Goal: Task Accomplishment & Management: Use online tool/utility

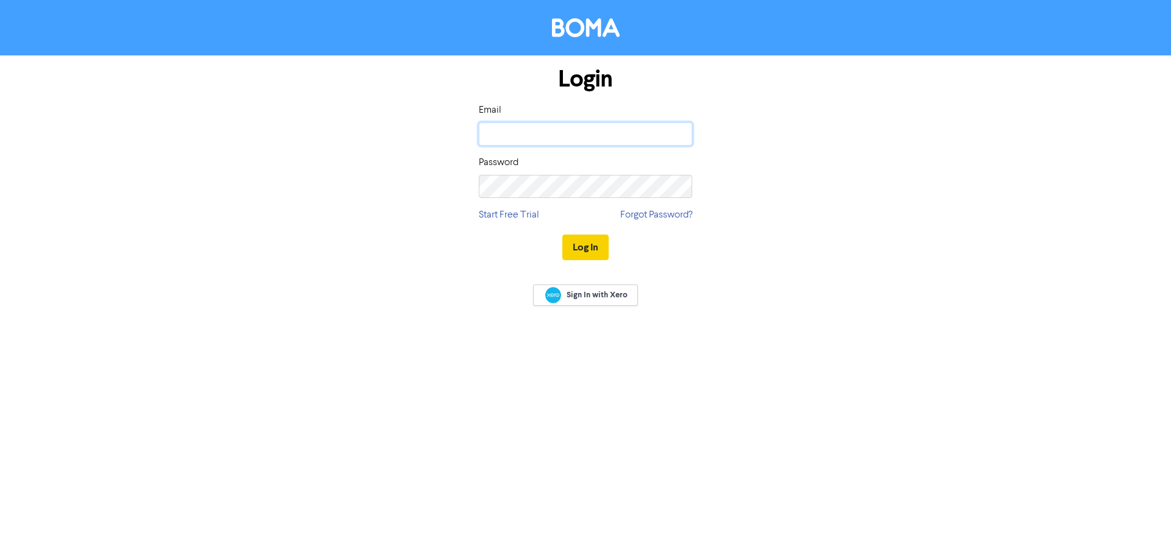
type input "[EMAIL_ADDRESS][DOMAIN_NAME]"
click at [582, 239] on button "Log In" at bounding box center [585, 248] width 46 height 26
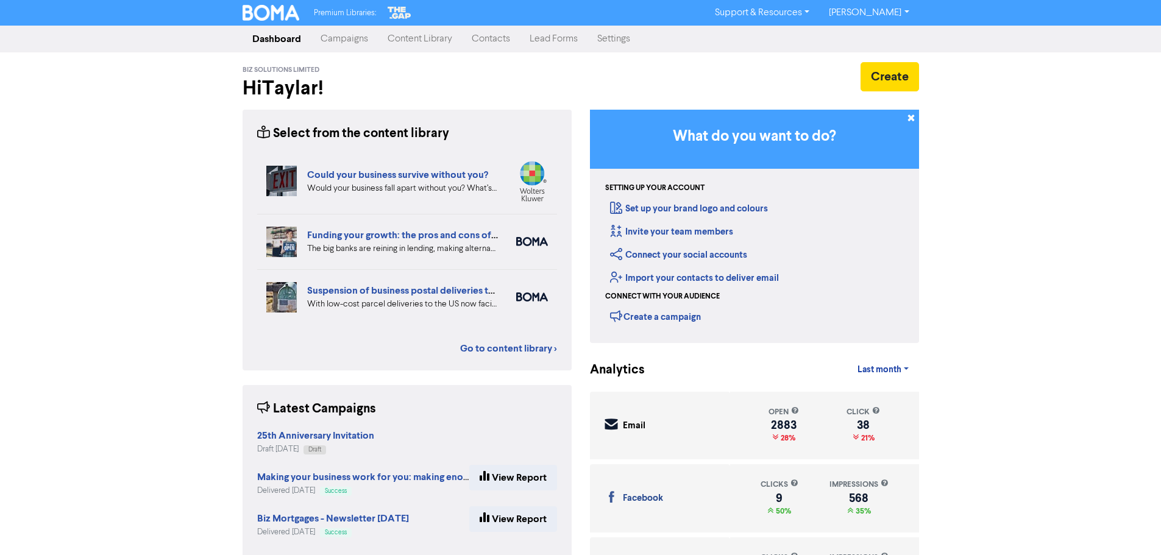
click at [499, 37] on link "Contacts" at bounding box center [491, 39] width 58 height 24
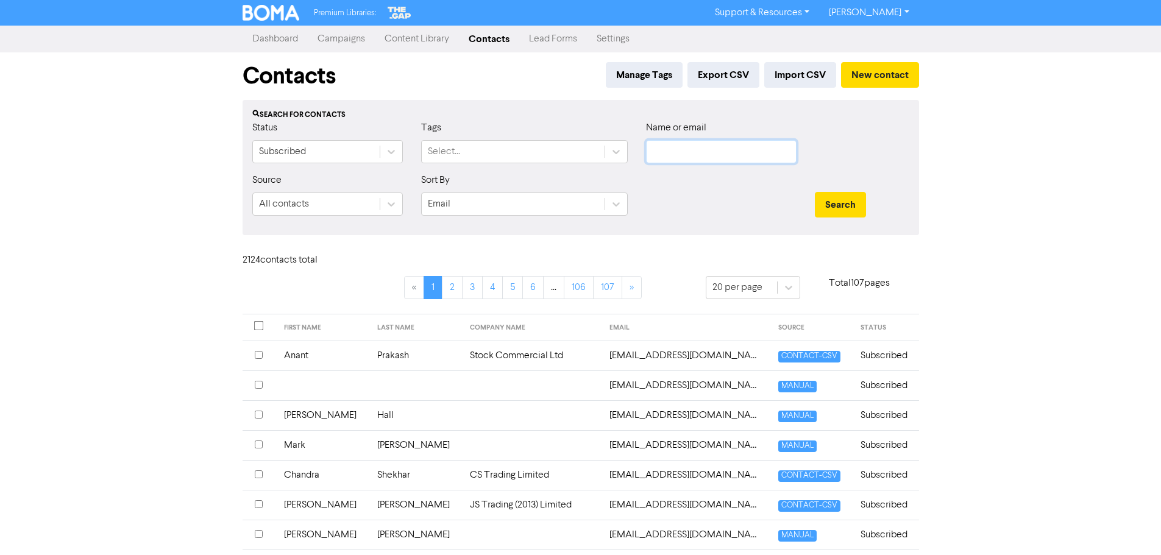
click at [712, 154] on input "text" at bounding box center [721, 151] width 151 height 23
click at [344, 38] on link "Campaigns" at bounding box center [341, 39] width 67 height 24
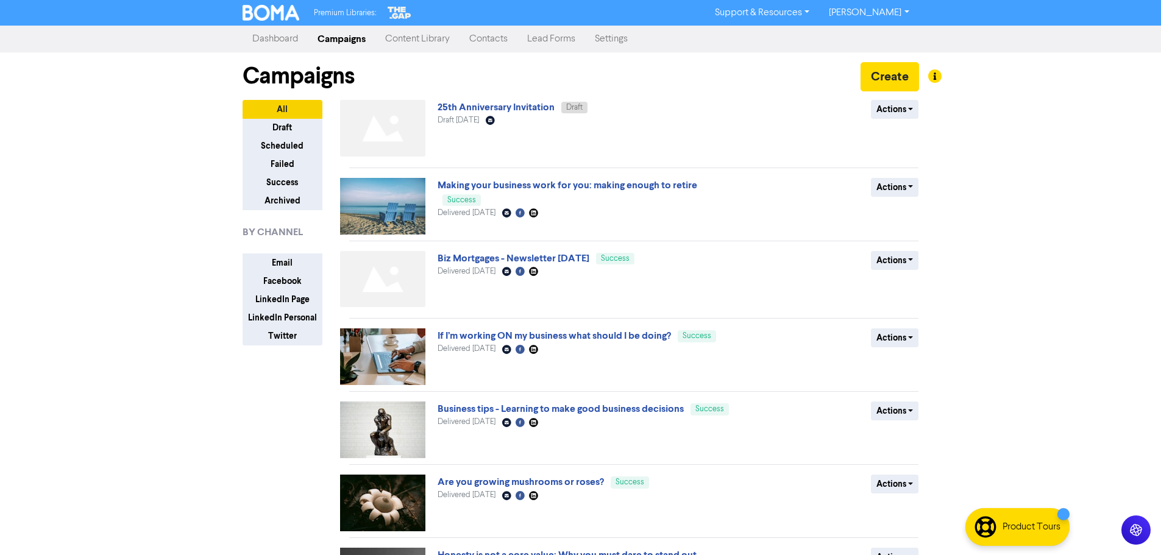
click at [528, 109] on link "25th Anniversary Invitation" at bounding box center [496, 107] width 117 height 12
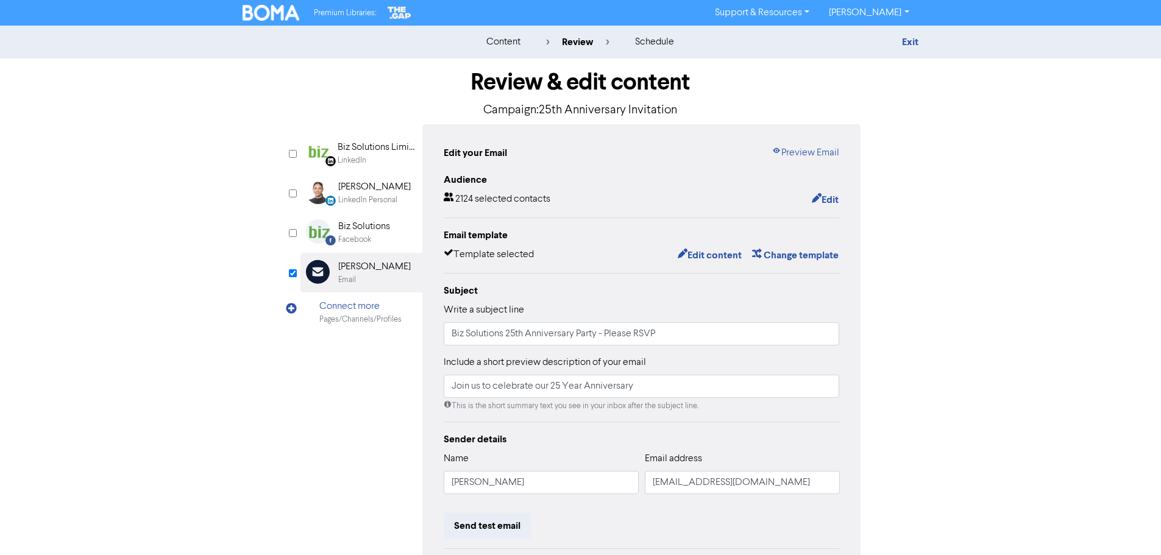
click at [693, 248] on div "Edit content Change template" at bounding box center [753, 256] width 171 height 16
click at [693, 255] on button "Edit content" at bounding box center [709, 256] width 65 height 16
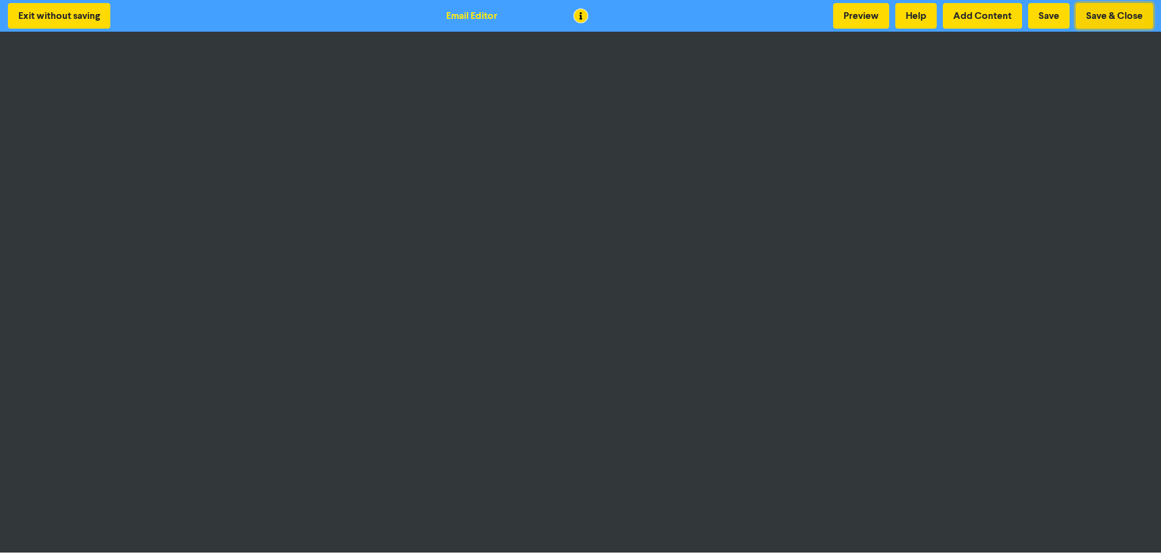
click at [1113, 21] on button "Save & Close" at bounding box center [1114, 16] width 77 height 26
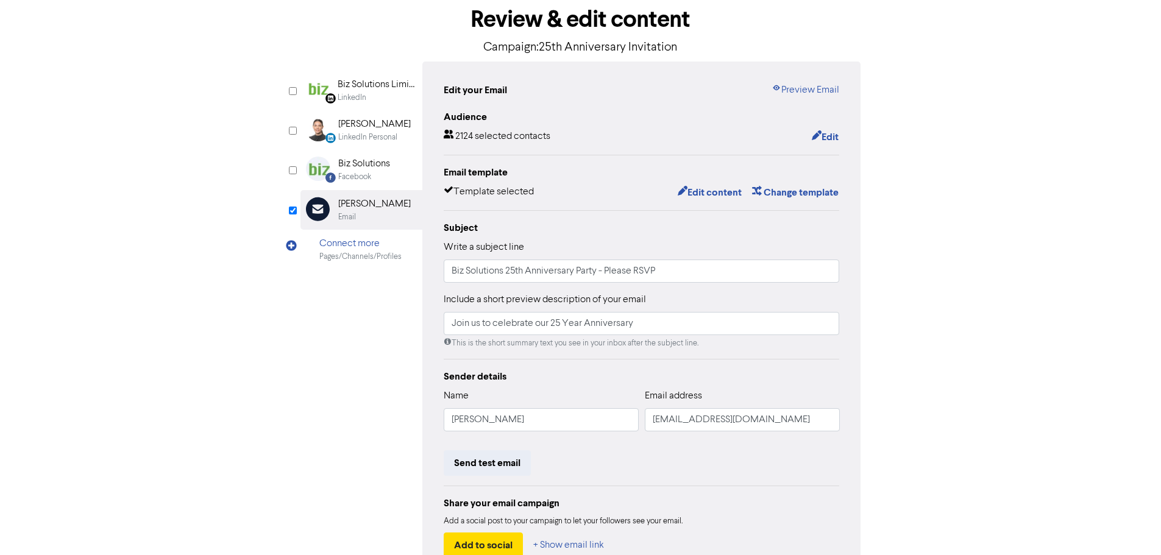
scroll to position [122, 0]
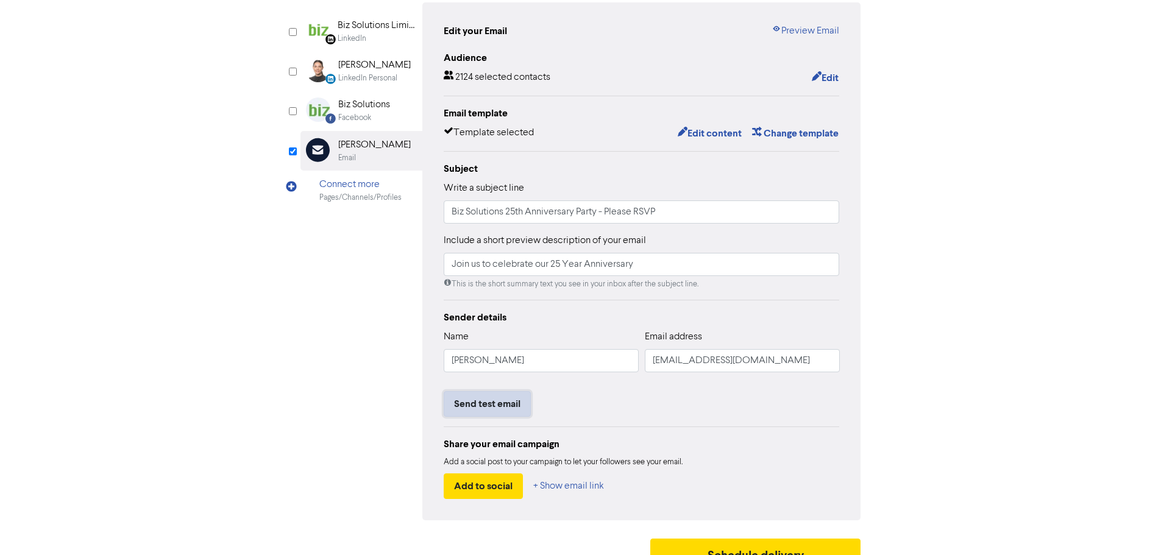
click at [497, 413] on button "Send test email" at bounding box center [487, 404] width 87 height 26
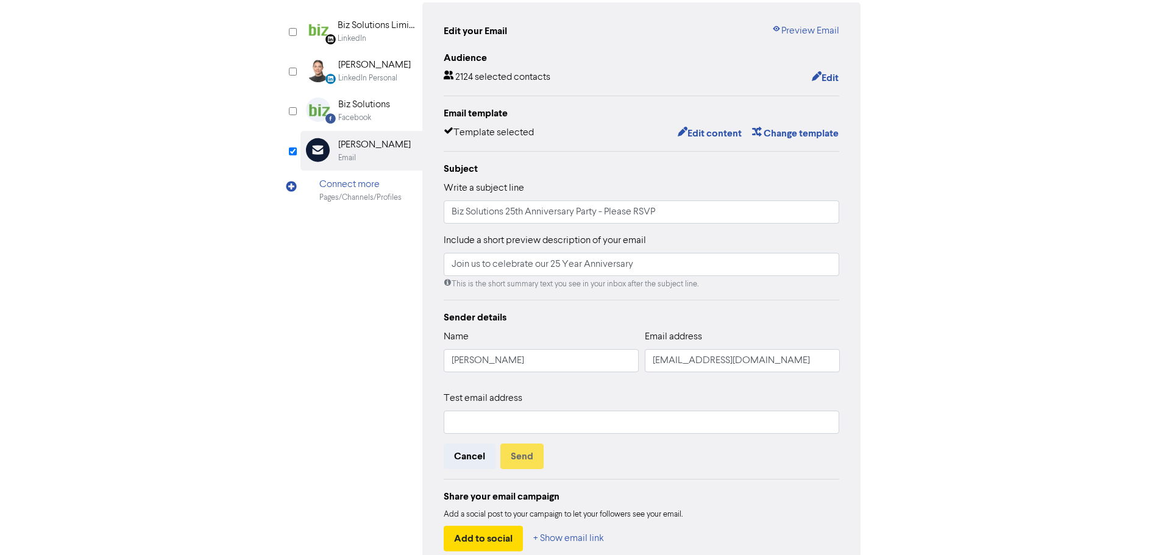
click at [641, 440] on div "Test email address Cancel Send" at bounding box center [642, 430] width 396 height 78
click at [597, 423] on input "text" at bounding box center [642, 422] width 396 height 23
type input "[EMAIL_ADDRESS][DOMAIN_NAME]"
click at [519, 454] on button "Send" at bounding box center [522, 457] width 43 height 26
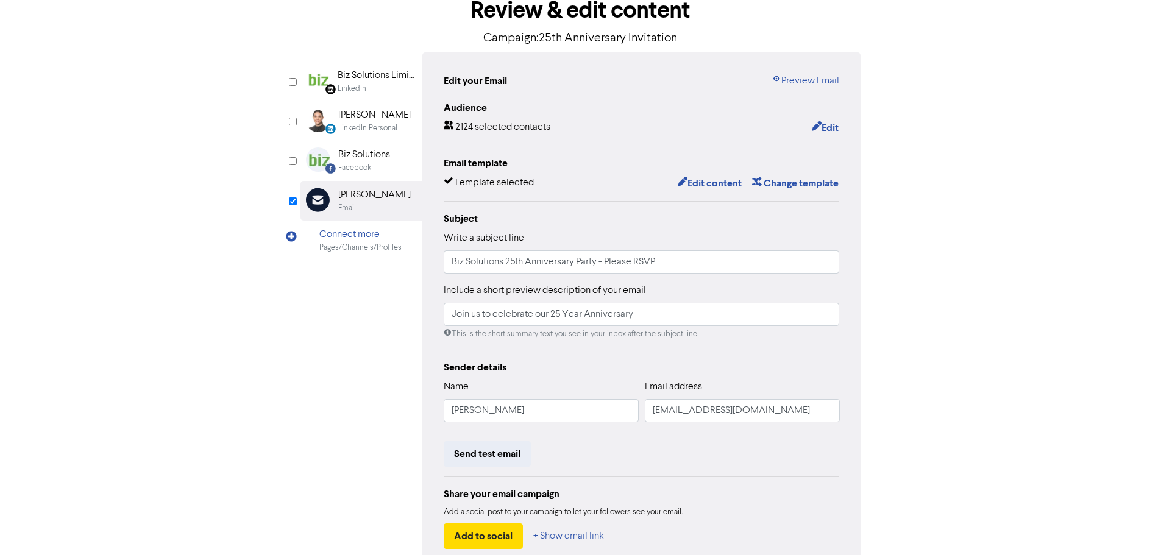
scroll to position [0, 0]
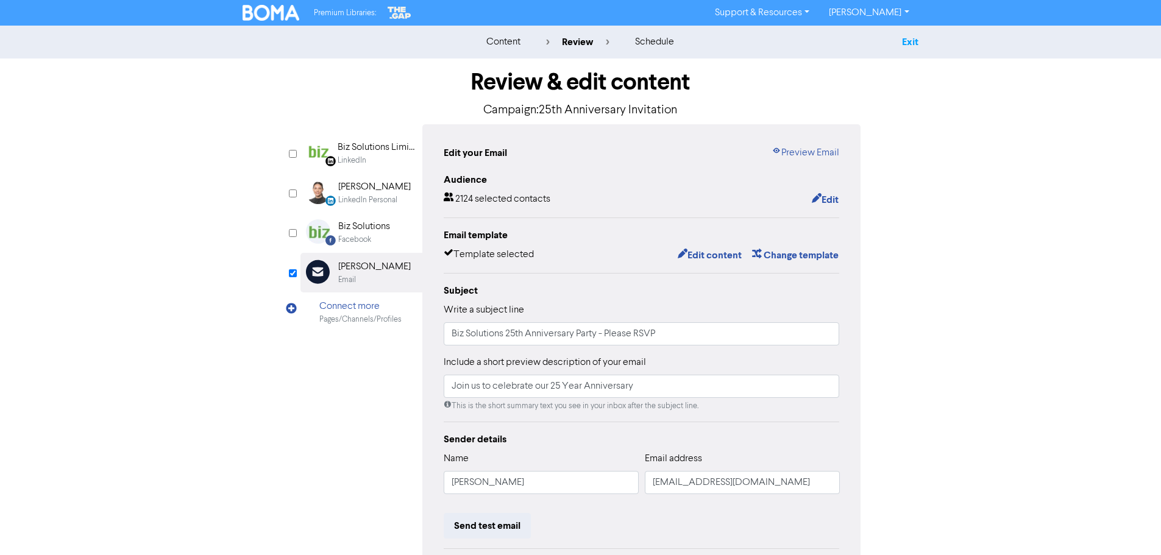
click at [907, 45] on link "Exit" at bounding box center [910, 42] width 16 height 12
